Goal: Find specific page/section: Find specific page/section

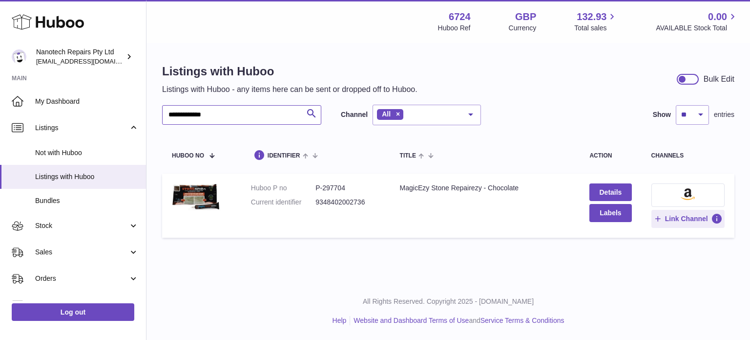
click at [224, 113] on input "**********" at bounding box center [241, 115] width 159 height 20
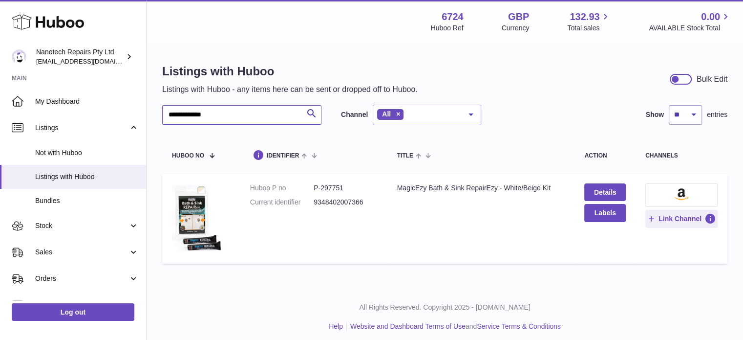
click at [228, 119] on input "**********" at bounding box center [241, 115] width 159 height 20
click at [229, 119] on input "**********" at bounding box center [241, 115] width 159 height 20
type input "**********"
